Goal: Information Seeking & Learning: Learn about a topic

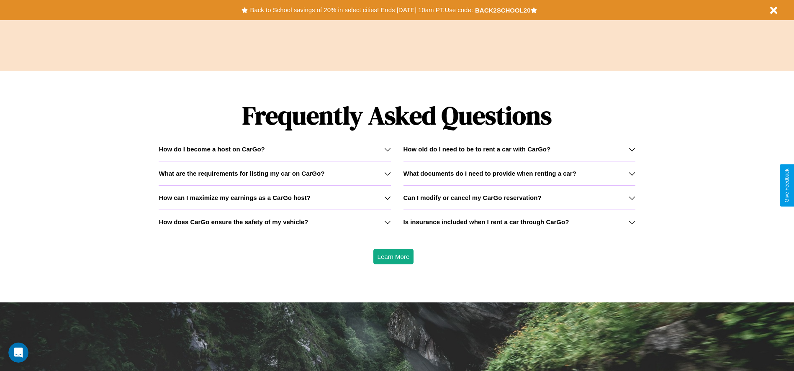
click at [387, 149] on icon at bounding box center [387, 149] width 7 height 7
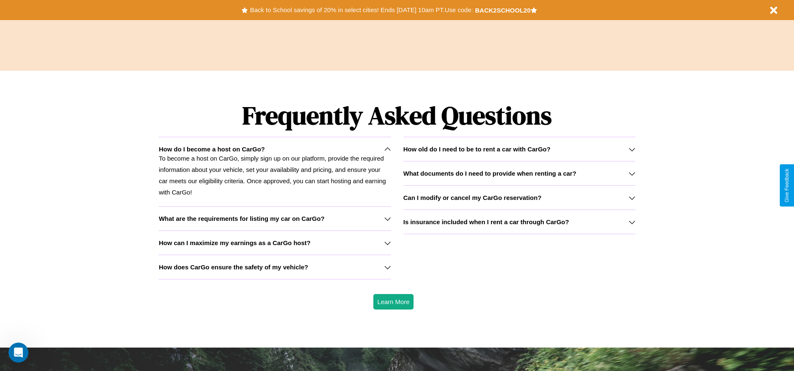
click at [274, 243] on h3 "How can I maximize my earnings as a CarGo host?" at bounding box center [235, 242] width 152 height 7
click at [387, 149] on icon at bounding box center [387, 149] width 7 height 7
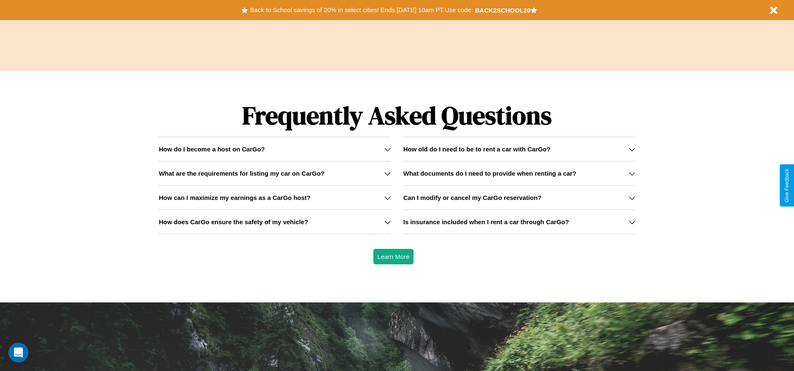
click at [387, 222] on icon at bounding box center [387, 222] width 7 height 7
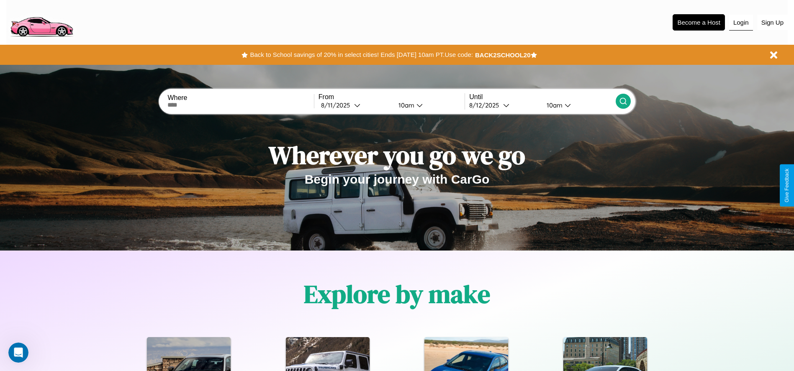
click at [741, 22] on button "Login" at bounding box center [741, 23] width 24 height 16
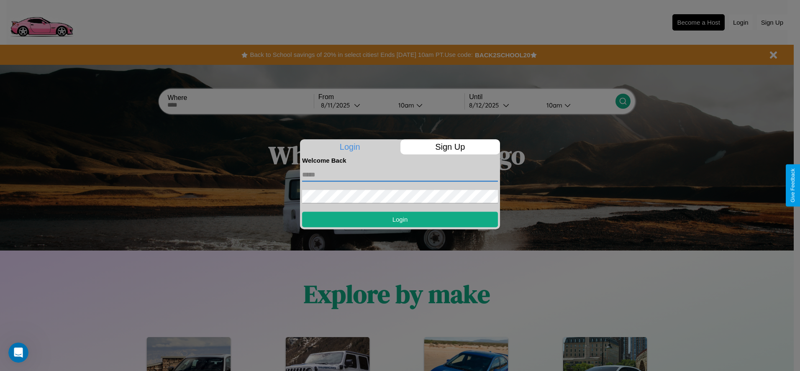
click at [400, 174] on input "text" at bounding box center [400, 174] width 196 height 13
type input "**********"
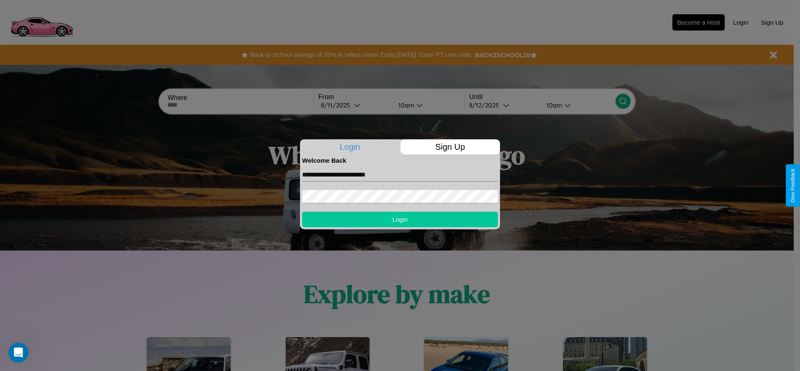
click at [400, 219] on button "Login" at bounding box center [400, 219] width 196 height 15
